Goal: Information Seeking & Learning: Learn about a topic

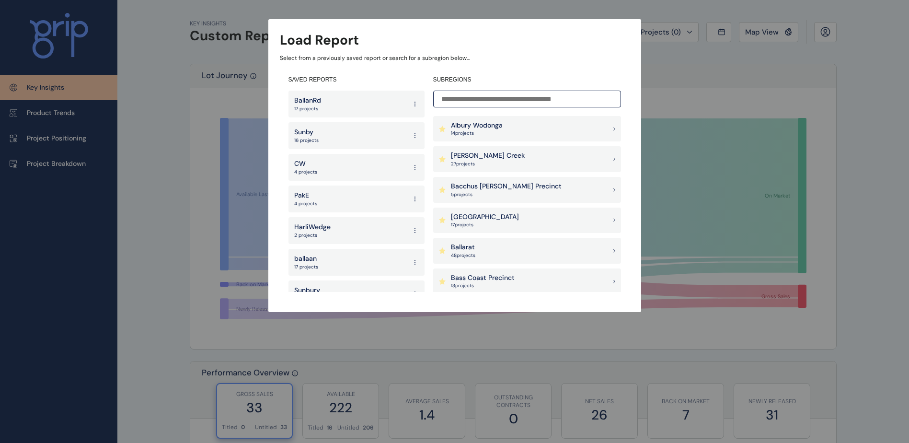
click at [330, 205] on div "PakE 4 projects" at bounding box center [356, 198] width 136 height 27
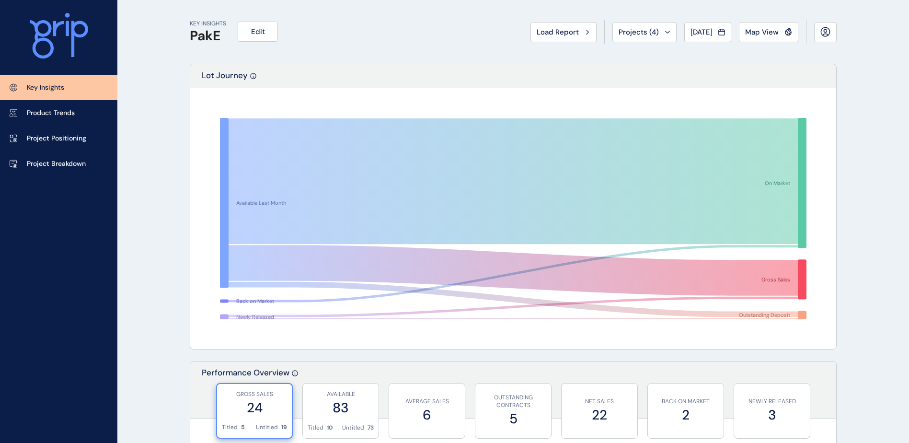
drag, startPoint x: 69, startPoint y: 114, endPoint x: 141, endPoint y: 152, distance: 81.7
click at [69, 114] on p "Product Trends" at bounding box center [51, 113] width 48 height 10
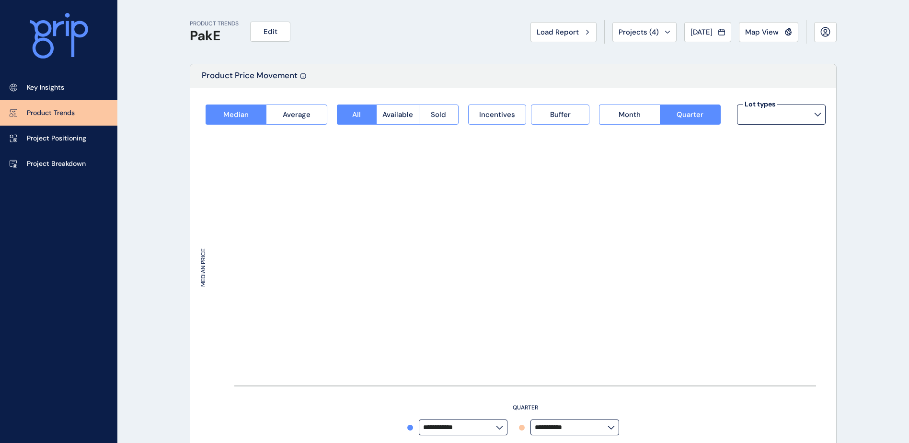
type input "**********"
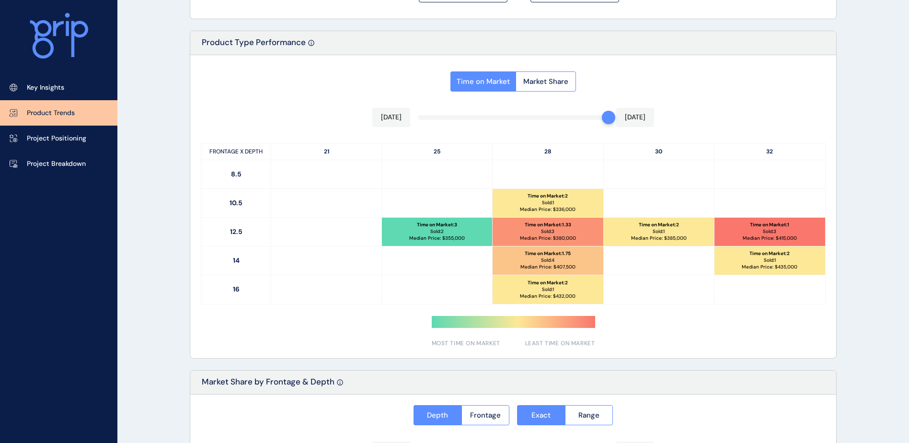
scroll to position [431, 0]
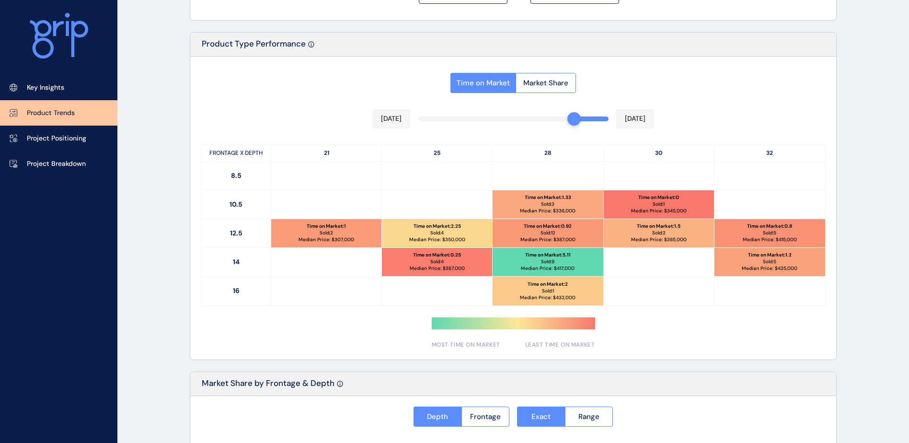
drag, startPoint x: 606, startPoint y: 119, endPoint x: 569, endPoint y: 119, distance: 36.9
click at [569, 119] on div at bounding box center [573, 118] width 13 height 13
click at [540, 83] on span "Market Share" at bounding box center [545, 83] width 45 height 10
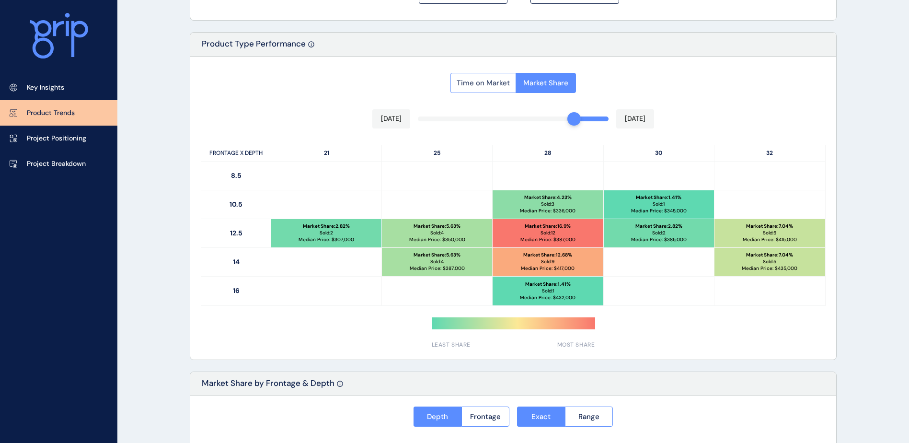
click at [500, 81] on span "Time on Market" at bounding box center [482, 83] width 53 height 10
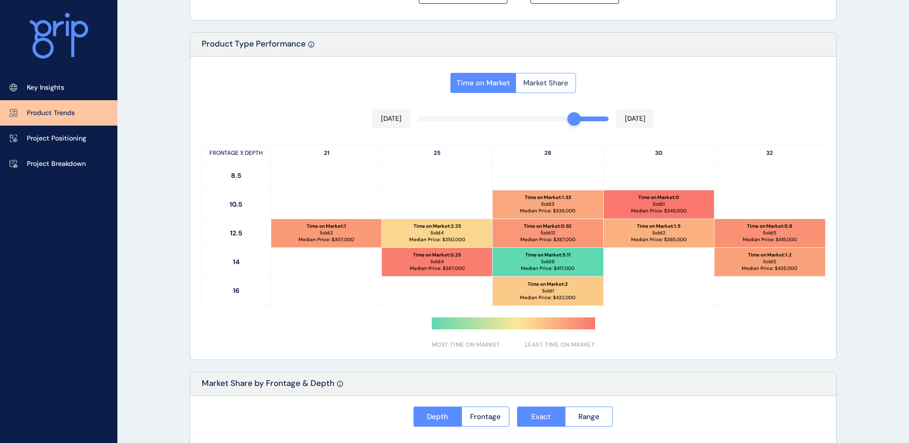
click at [526, 86] on span "Market Share" at bounding box center [545, 83] width 45 height 10
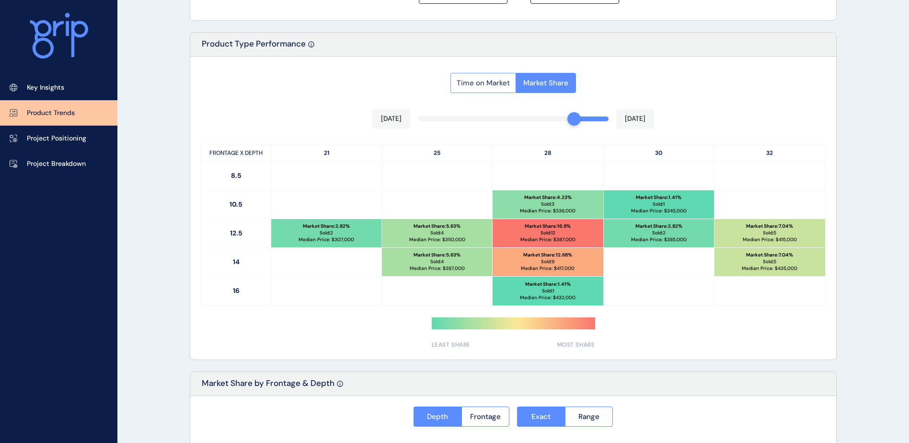
click at [478, 87] on span "Time on Market" at bounding box center [482, 83] width 53 height 10
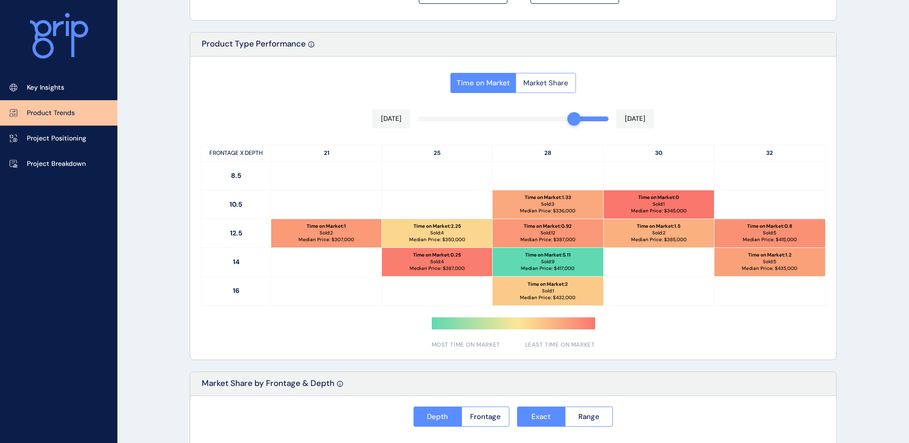
click at [542, 87] on span "Market Share" at bounding box center [545, 83] width 45 height 10
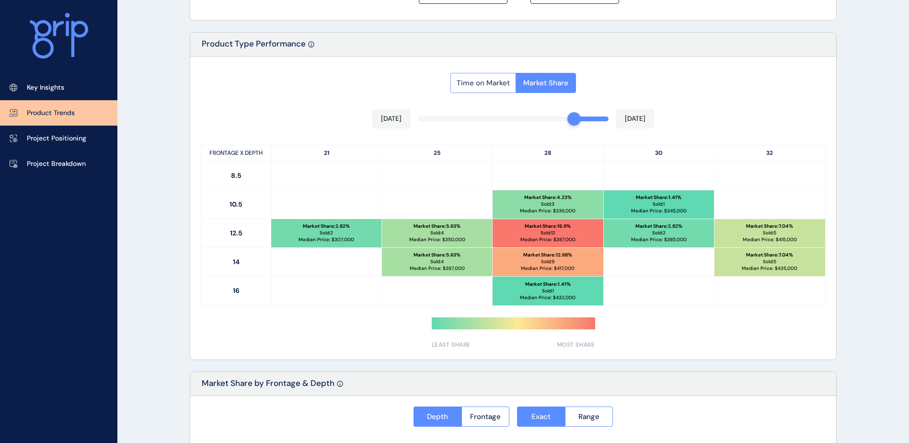
click at [495, 85] on span "Time on Market" at bounding box center [482, 83] width 53 height 10
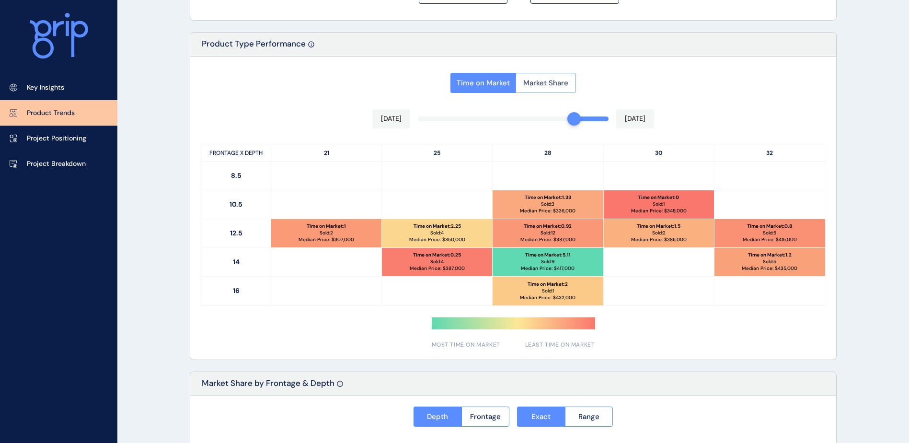
click at [529, 90] on button "Market Share" at bounding box center [545, 83] width 60 height 20
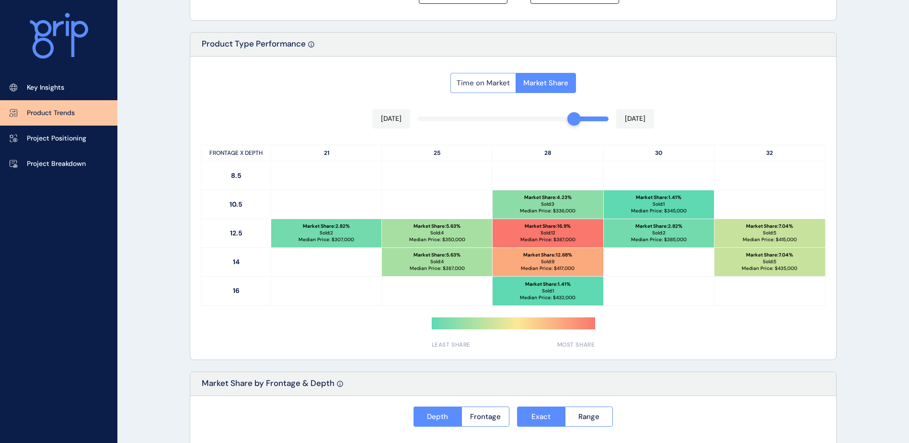
click at [497, 87] on span "Time on Market" at bounding box center [482, 83] width 53 height 10
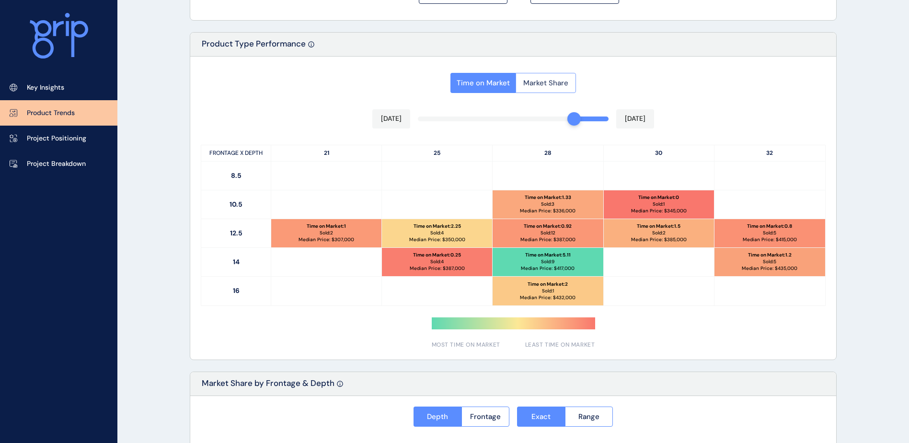
drag, startPoint x: 535, startPoint y: 90, endPoint x: 526, endPoint y: 88, distance: 9.3
click at [536, 90] on button "Market Share" at bounding box center [545, 83] width 60 height 20
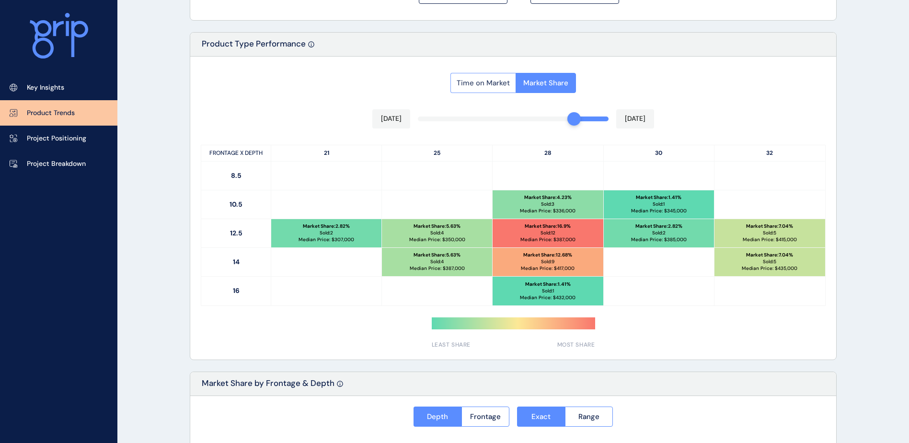
click at [483, 85] on span "Time on Market" at bounding box center [482, 83] width 53 height 10
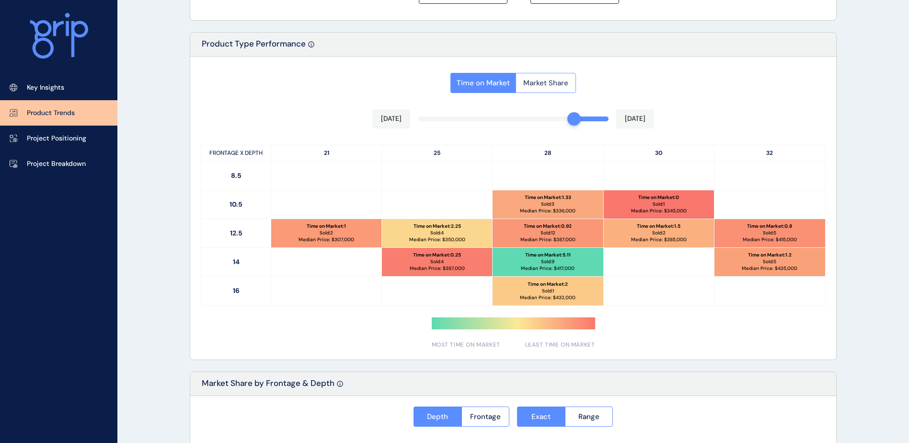
click at [557, 85] on span "Market Share" at bounding box center [545, 83] width 45 height 10
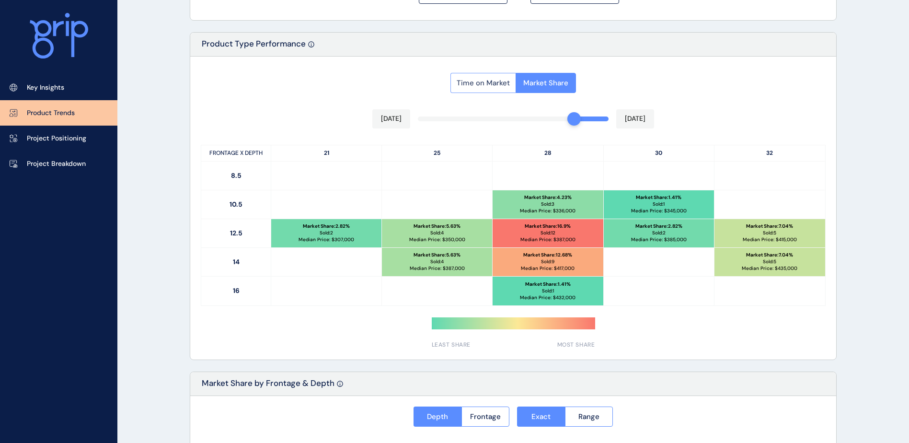
click at [501, 77] on button "Time on Market" at bounding box center [482, 83] width 65 height 20
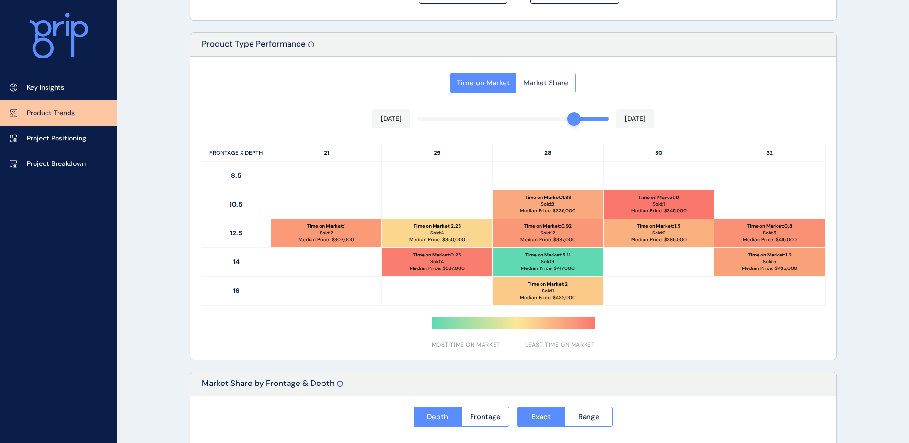
click at [555, 90] on button "Market Share" at bounding box center [545, 83] width 60 height 20
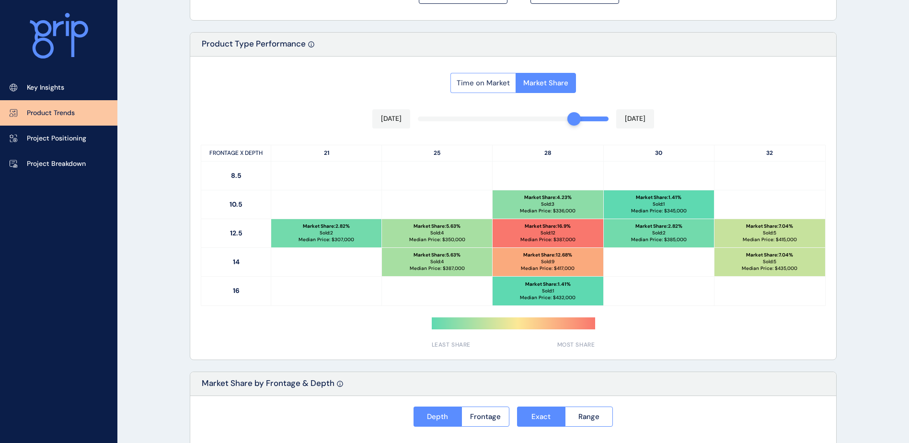
click at [481, 79] on span "Time on Market" at bounding box center [482, 83] width 53 height 10
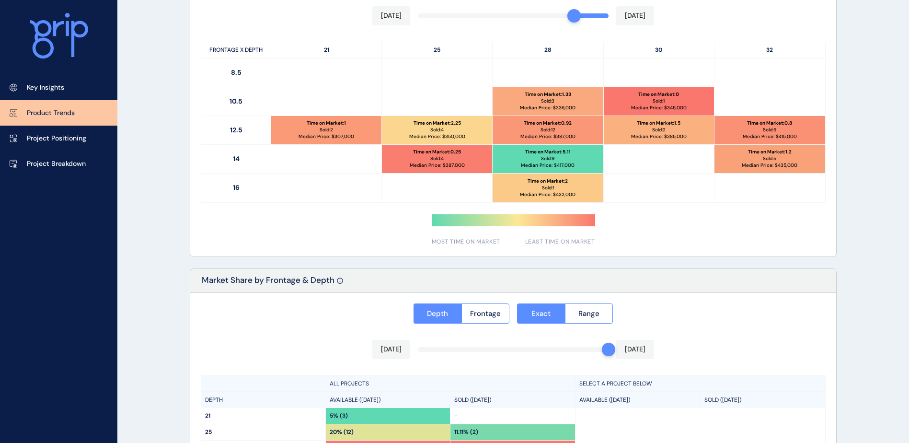
scroll to position [678, 0]
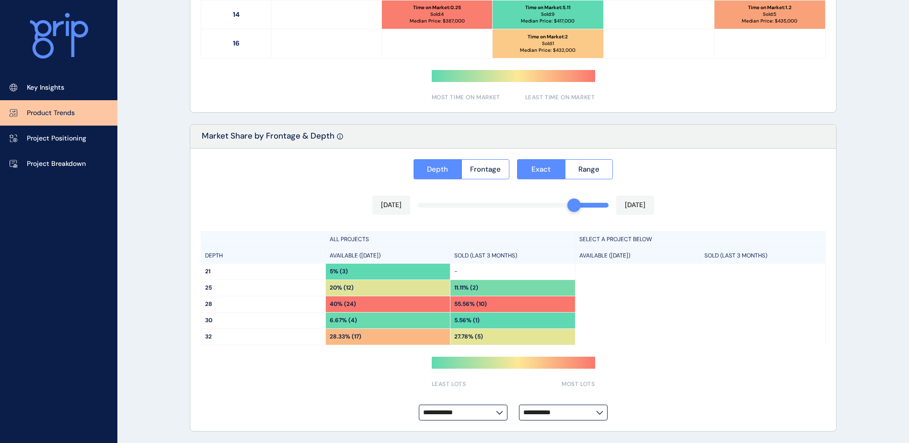
drag, startPoint x: 605, startPoint y: 205, endPoint x: 572, endPoint y: 205, distance: 32.6
click at [572, 205] on div at bounding box center [573, 204] width 13 height 13
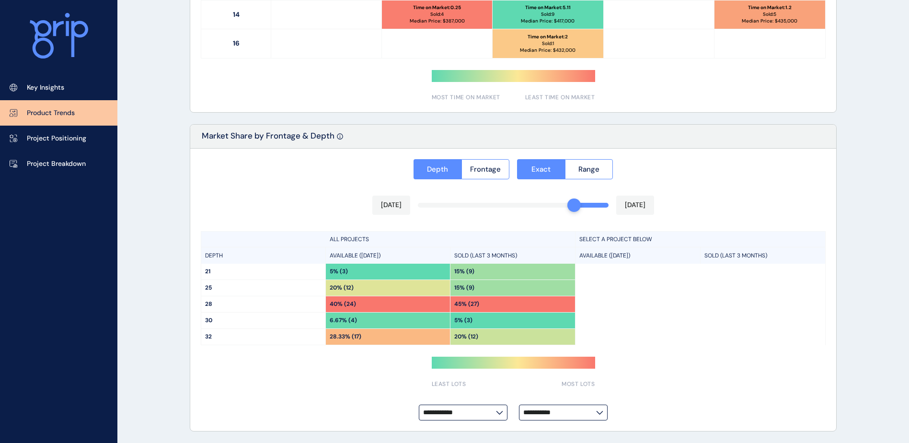
click at [341, 202] on div "**********" at bounding box center [513, 289] width 646 height 283
click at [481, 171] on span "Frontage" at bounding box center [485, 169] width 31 height 10
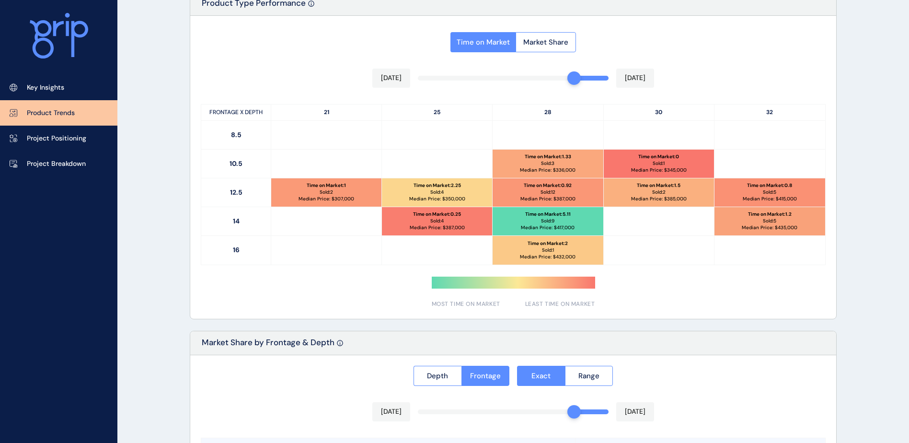
scroll to position [343, 0]
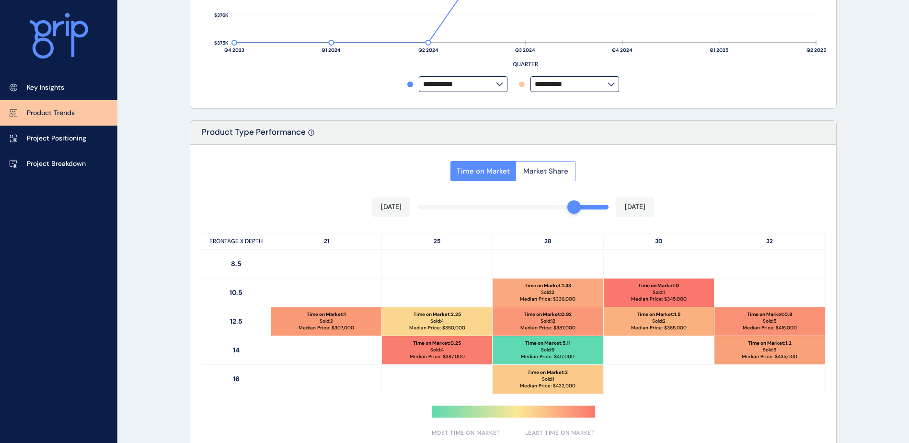
click at [546, 168] on span "Market Share" at bounding box center [545, 171] width 45 height 10
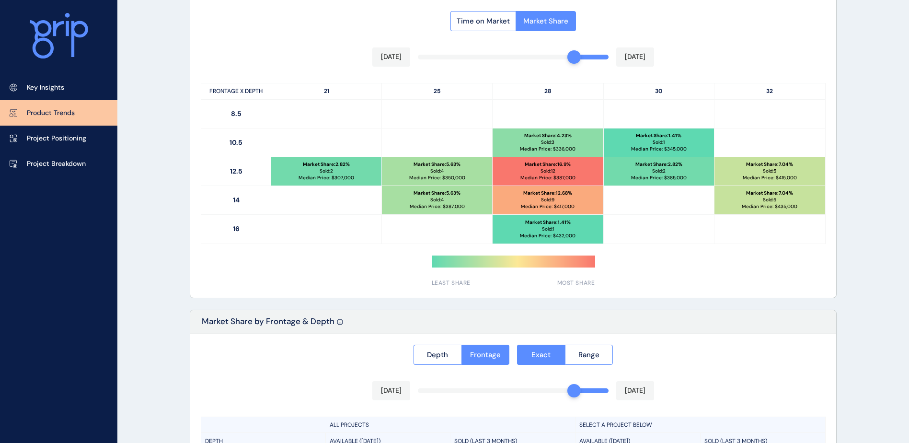
scroll to position [695, 0]
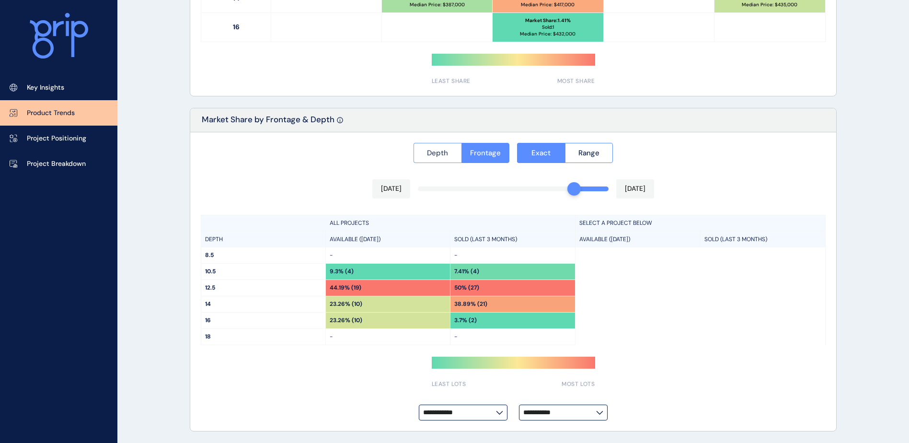
click at [454, 159] on button "Depth" at bounding box center [437, 153] width 48 height 20
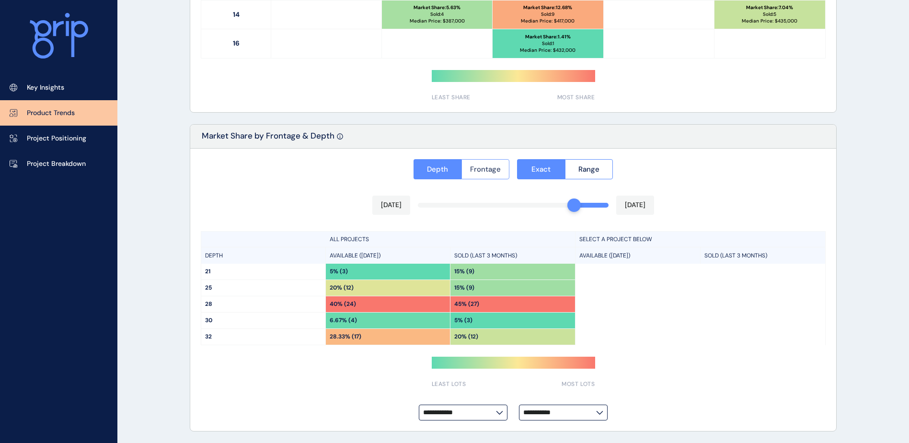
scroll to position [678, 0]
click at [478, 181] on div "**********" at bounding box center [513, 289] width 646 height 283
click at [458, 175] on button "Depth" at bounding box center [437, 169] width 48 height 20
click at [482, 172] on span "Frontage" at bounding box center [485, 169] width 31 height 10
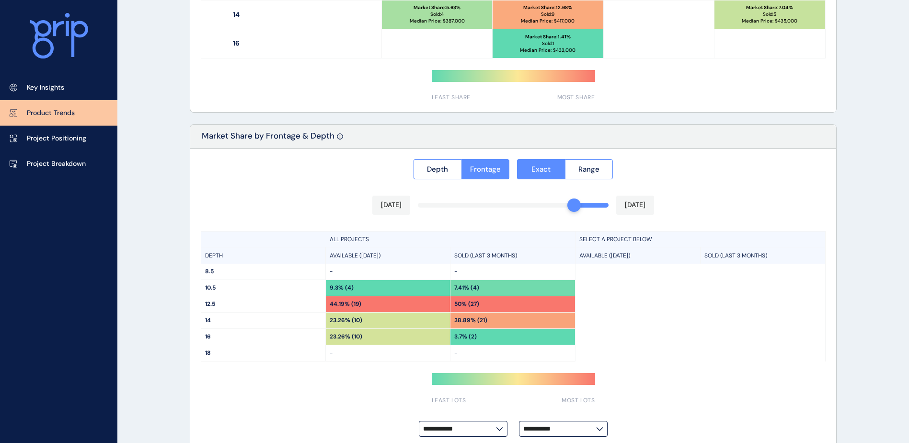
scroll to position [0, 0]
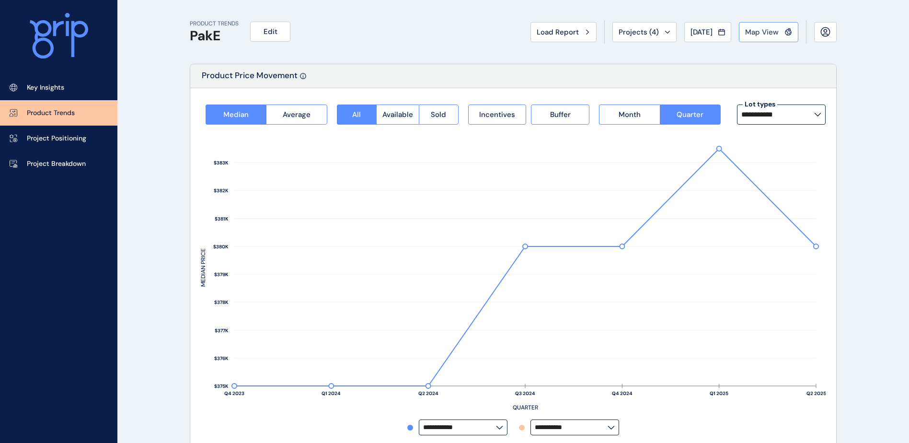
click at [750, 32] on span "Map View" at bounding box center [762, 32] width 34 height 10
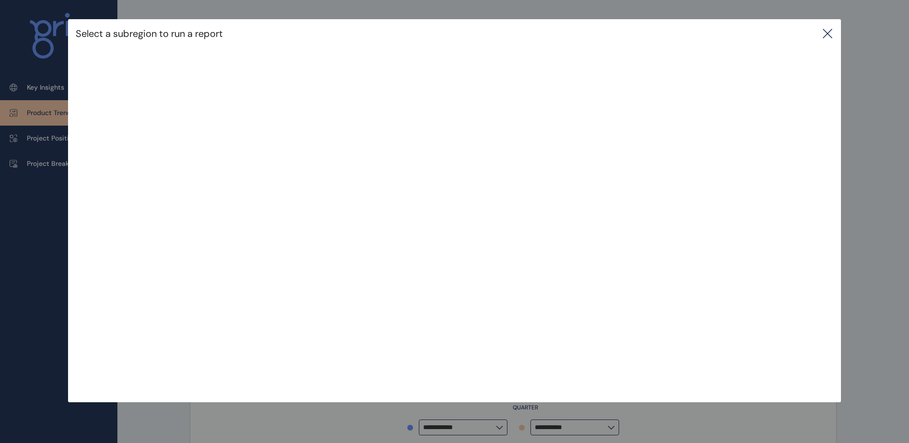
click at [833, 31] on icon at bounding box center [826, 33] width 11 height 11
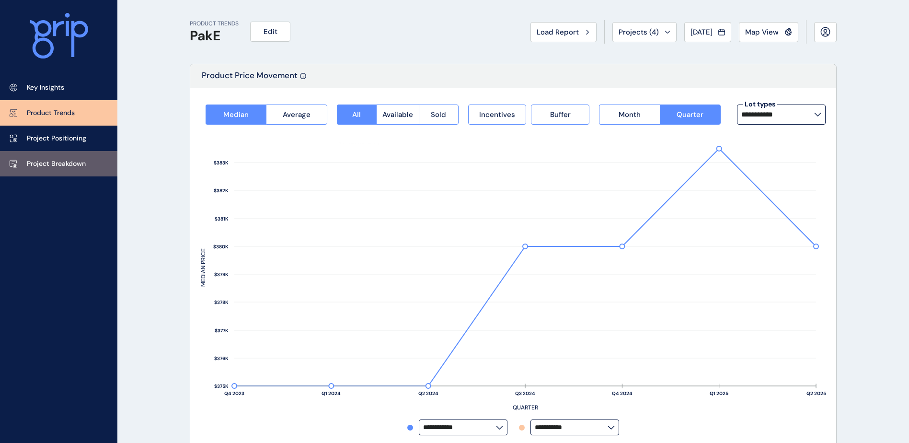
click at [69, 165] on p "Project Breakdown" at bounding box center [56, 164] width 59 height 10
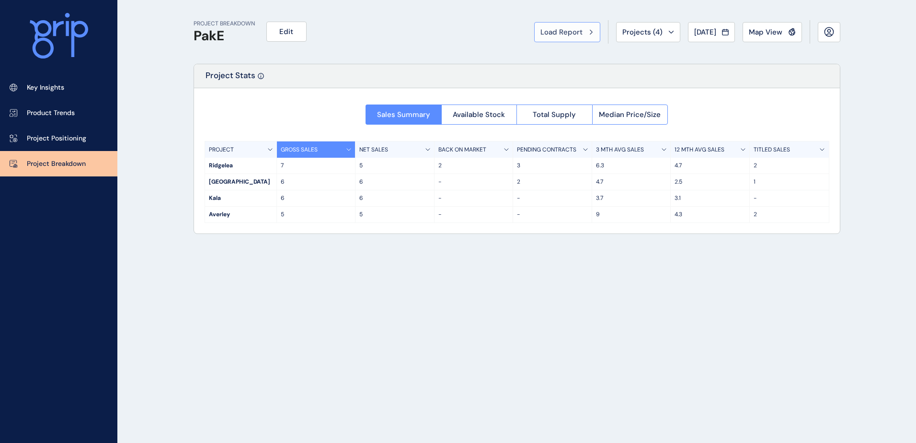
click at [575, 37] on button "Load Report" at bounding box center [567, 32] width 66 height 20
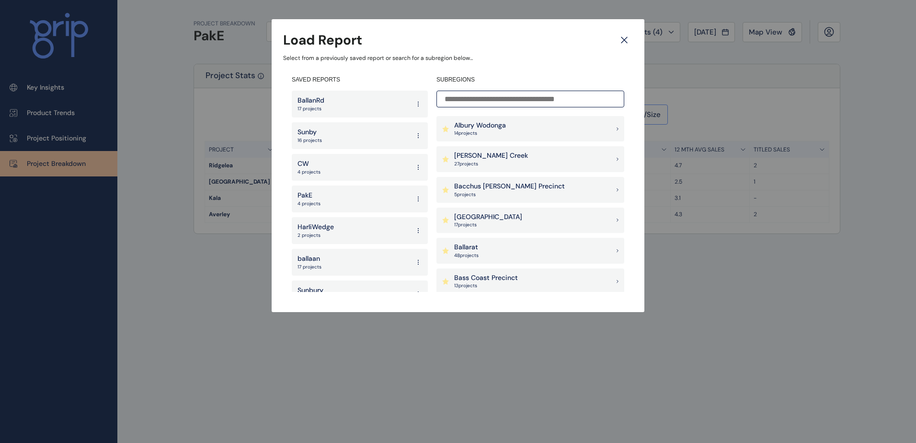
click at [353, 140] on div "Sunby 16 projects" at bounding box center [360, 135] width 136 height 27
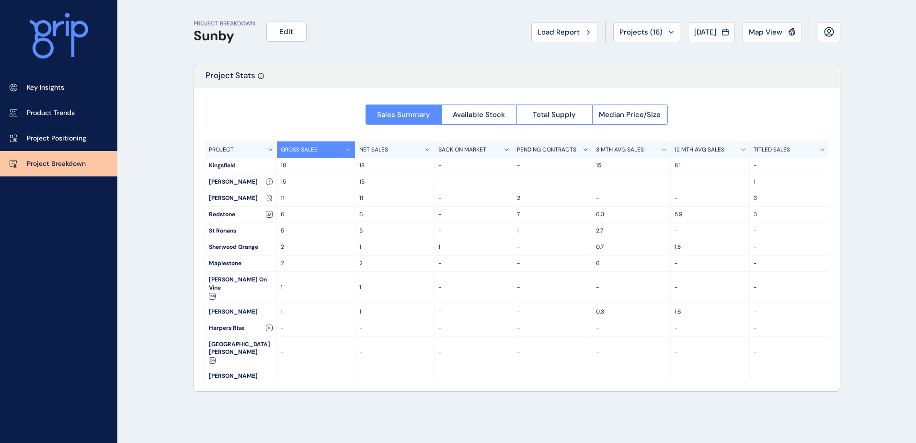
drag, startPoint x: 704, startPoint y: 37, endPoint x: 709, endPoint y: 64, distance: 27.2
click at [704, 37] on button "[DATE]" at bounding box center [711, 32] width 47 height 20
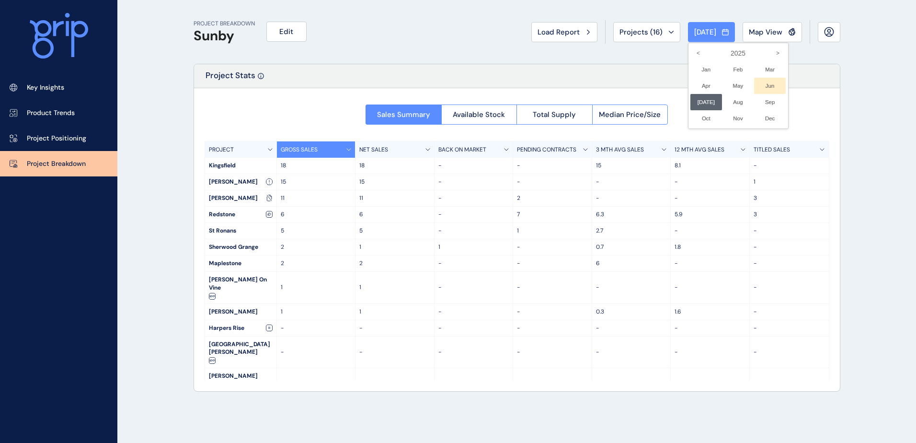
click at [763, 88] on li "Jun No report is available for this period. New months are usually published 5 …" at bounding box center [770, 86] width 32 height 16
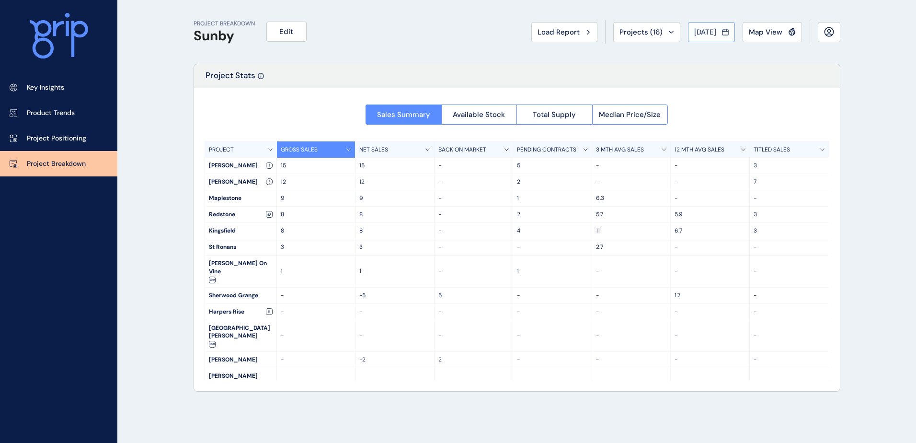
click at [709, 28] on span "[DATE]" at bounding box center [705, 32] width 22 height 10
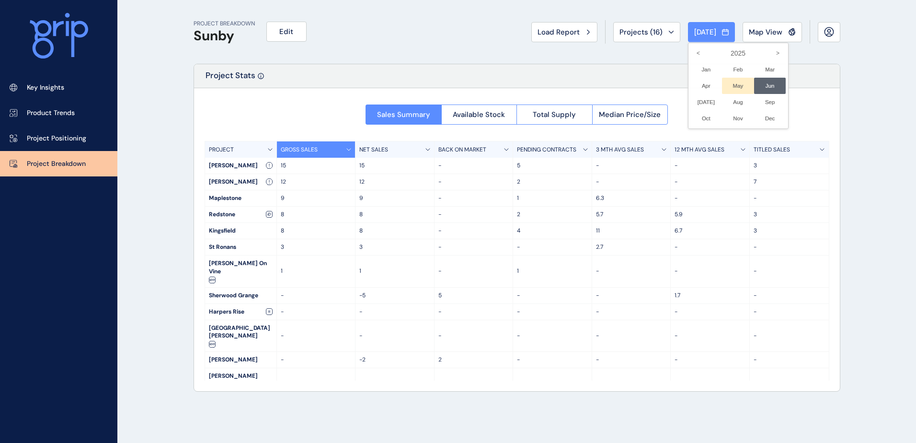
click at [722, 82] on li "May No report is available for this period. New months are usually published 5 …" at bounding box center [738, 86] width 32 height 16
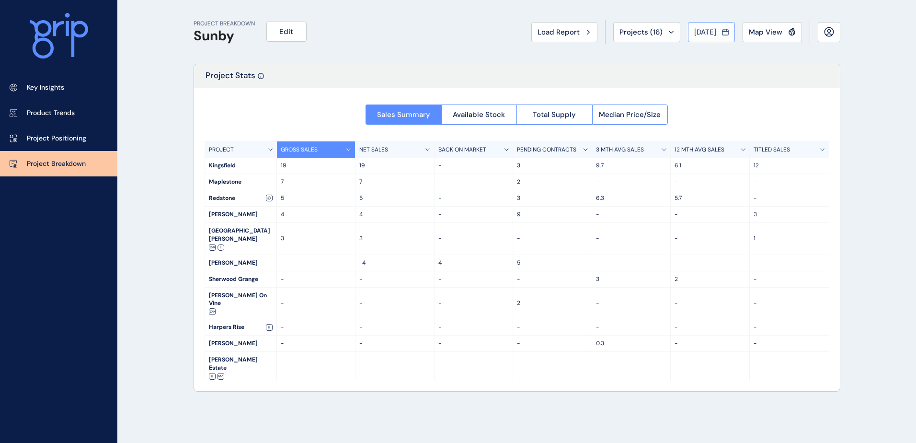
click at [705, 28] on span "[DATE]" at bounding box center [705, 32] width 22 height 10
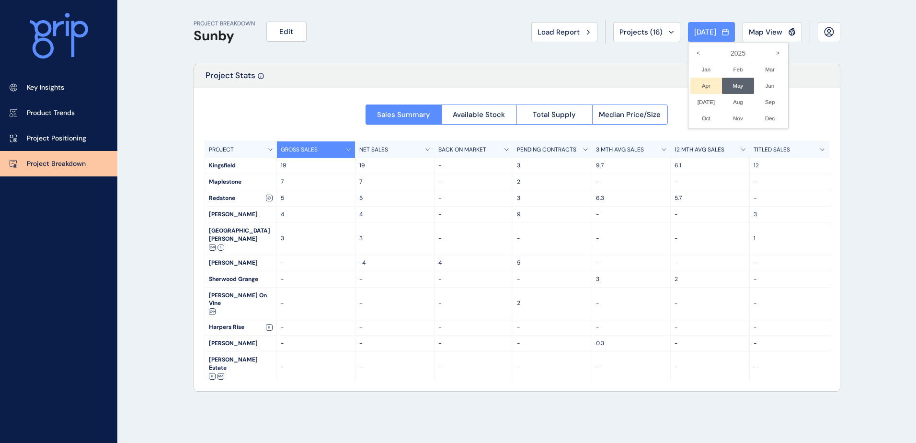
click at [696, 88] on li "Apr No report is available for this period. New months are usually published 5 …" at bounding box center [706, 86] width 32 height 16
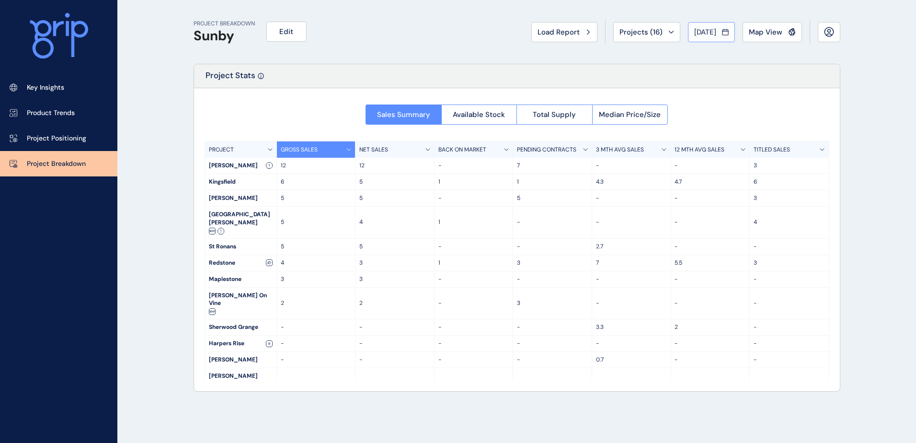
click at [700, 38] on button "[DATE]" at bounding box center [711, 32] width 47 height 20
click at [755, 74] on li "Mar No report is available for this period. New months are usually published 5 …" at bounding box center [770, 69] width 32 height 16
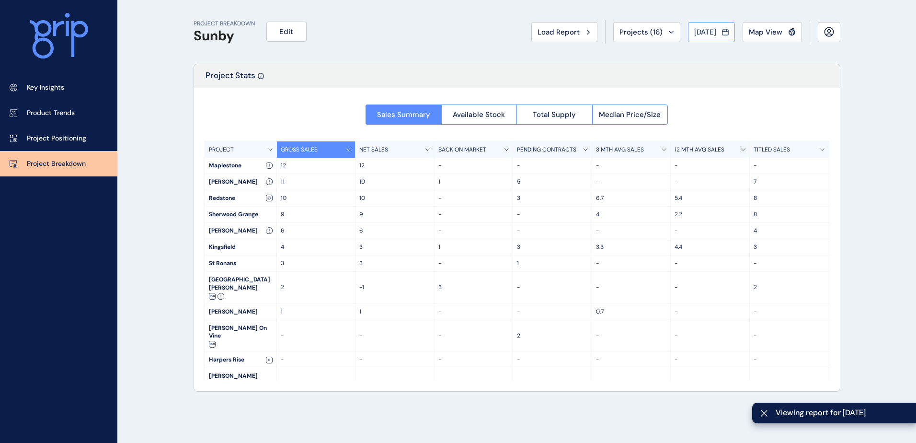
click at [713, 27] on span "[DATE]" at bounding box center [705, 32] width 22 height 10
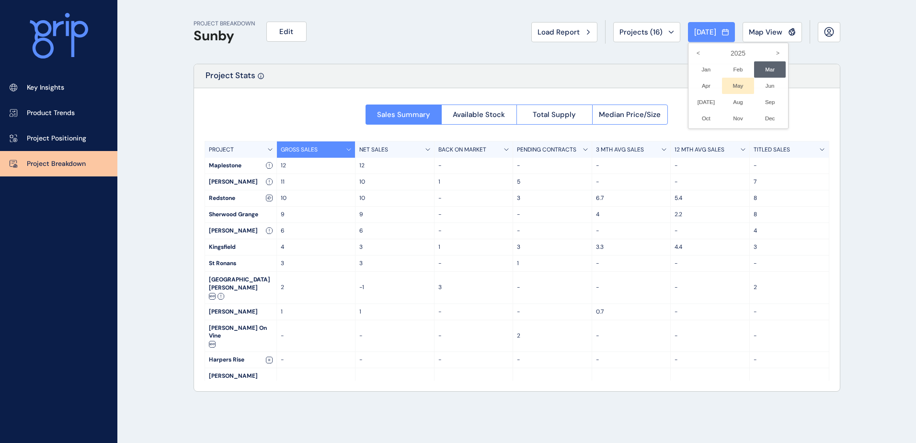
click at [736, 90] on li "May No report is available for this period. New months are usually published 5 …" at bounding box center [738, 86] width 32 height 16
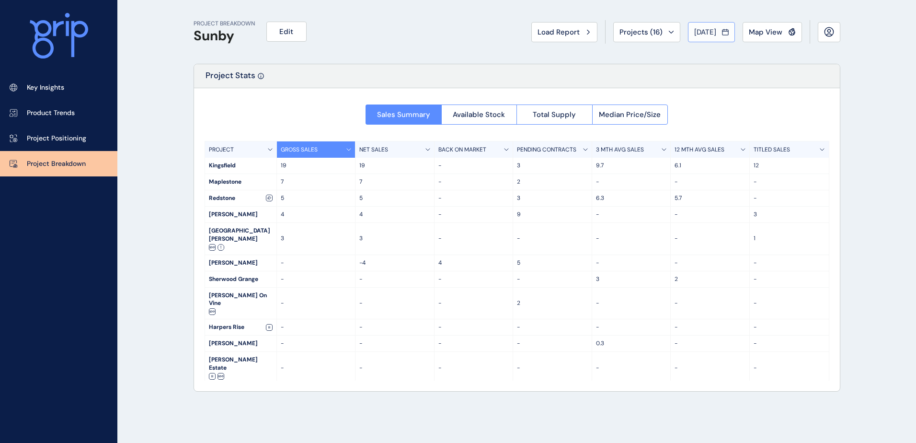
click at [718, 32] on div "[DATE]" at bounding box center [711, 32] width 34 height 10
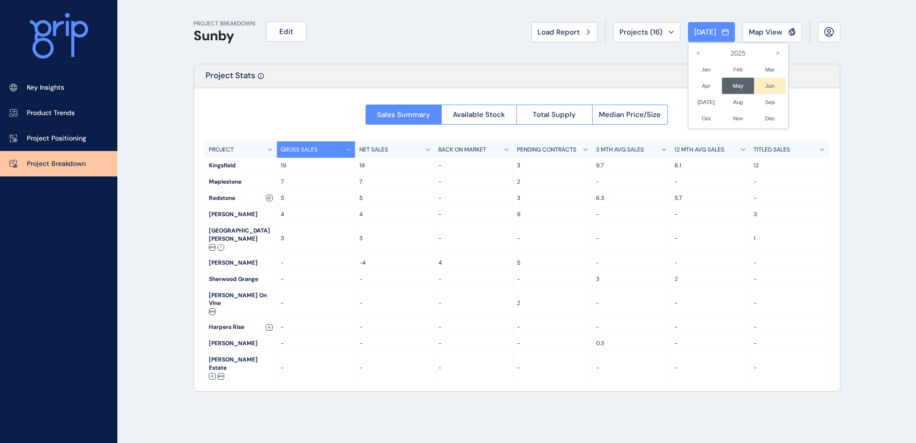
click at [754, 88] on li "Jun No report is available for this period. New months are usually published 5 …" at bounding box center [770, 86] width 32 height 16
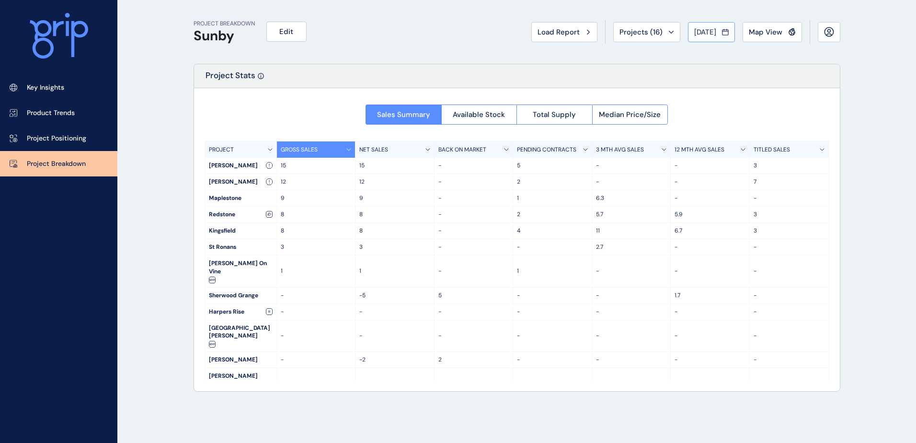
click at [712, 29] on span "[DATE]" at bounding box center [705, 32] width 22 height 10
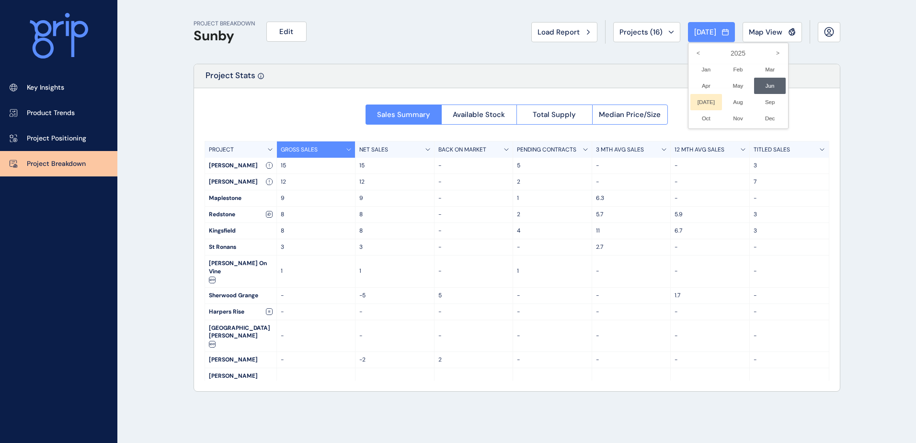
click at [704, 102] on li "[DATE] No report is available for this period. New months are usually published…" at bounding box center [706, 102] width 32 height 16
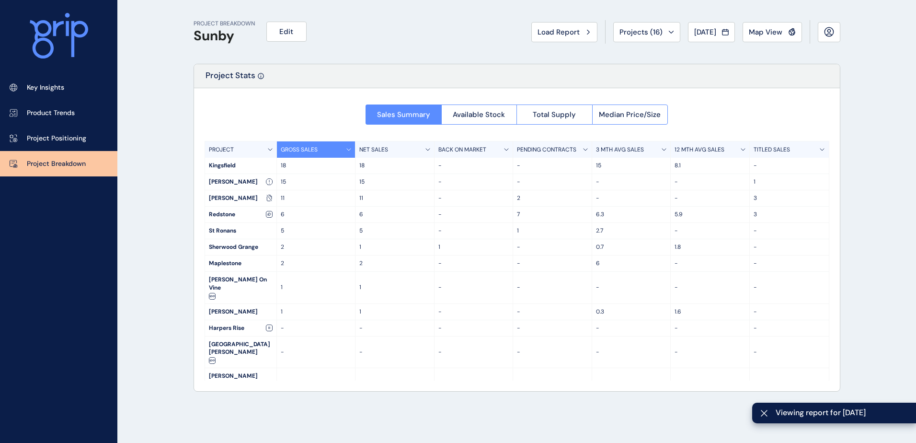
click at [701, 60] on div "PROJECT BREAKDOWN Sunby Edit Load Report Projects ( 16 ) [DATE] 2025 < > Jan No…" at bounding box center [517, 32] width 647 height 64
click at [715, 63] on div "PROJECT BREAKDOWN Sunby Edit Load Report Projects ( 16 ) [DATE] 2025 < > Jan No…" at bounding box center [517, 32] width 647 height 64
click at [609, 59] on div "PROJECT BREAKDOWN Sunby Edit Load Report Projects ( 16 ) [DATE] 2025 < > Jan No…" at bounding box center [517, 32] width 647 height 64
click at [492, 43] on div "PROJECT BREAKDOWN Sunby Edit Load Report Projects ( 16 ) [DATE] 2025 < > Jan No…" at bounding box center [517, 32] width 647 height 64
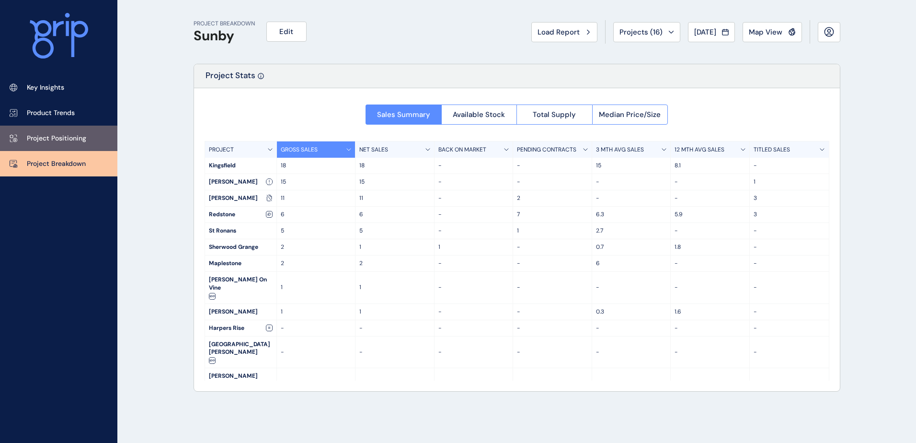
drag, startPoint x: 55, startPoint y: 137, endPoint x: 59, endPoint y: 141, distance: 5.8
click at [55, 137] on p "Project Positioning" at bounding box center [56, 139] width 59 height 10
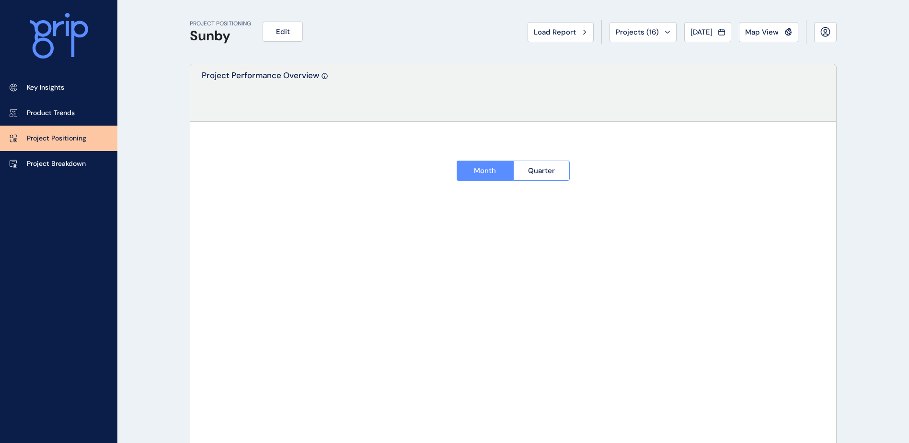
type input "**********"
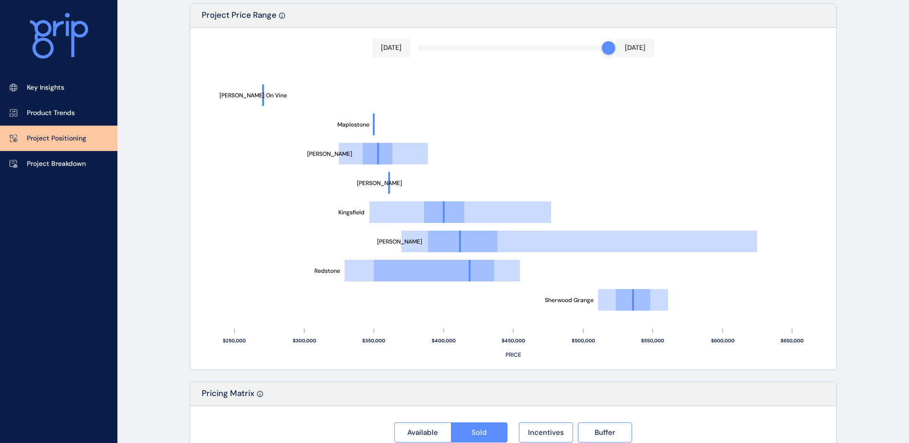
scroll to position [527, 0]
